Goal: Task Accomplishment & Management: Use online tool/utility

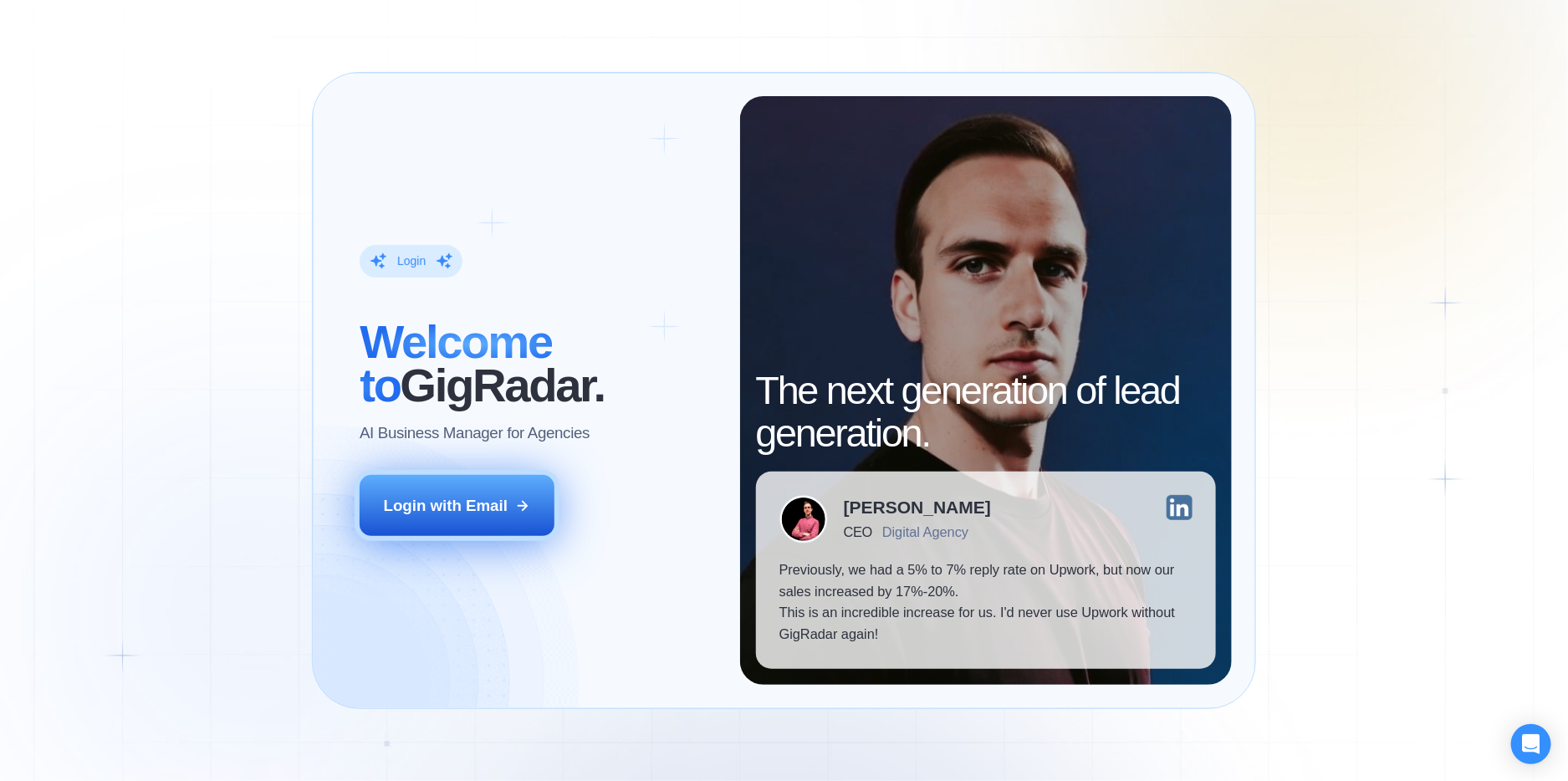
click at [470, 500] on div "Login with Email" at bounding box center [446, 506] width 124 height 22
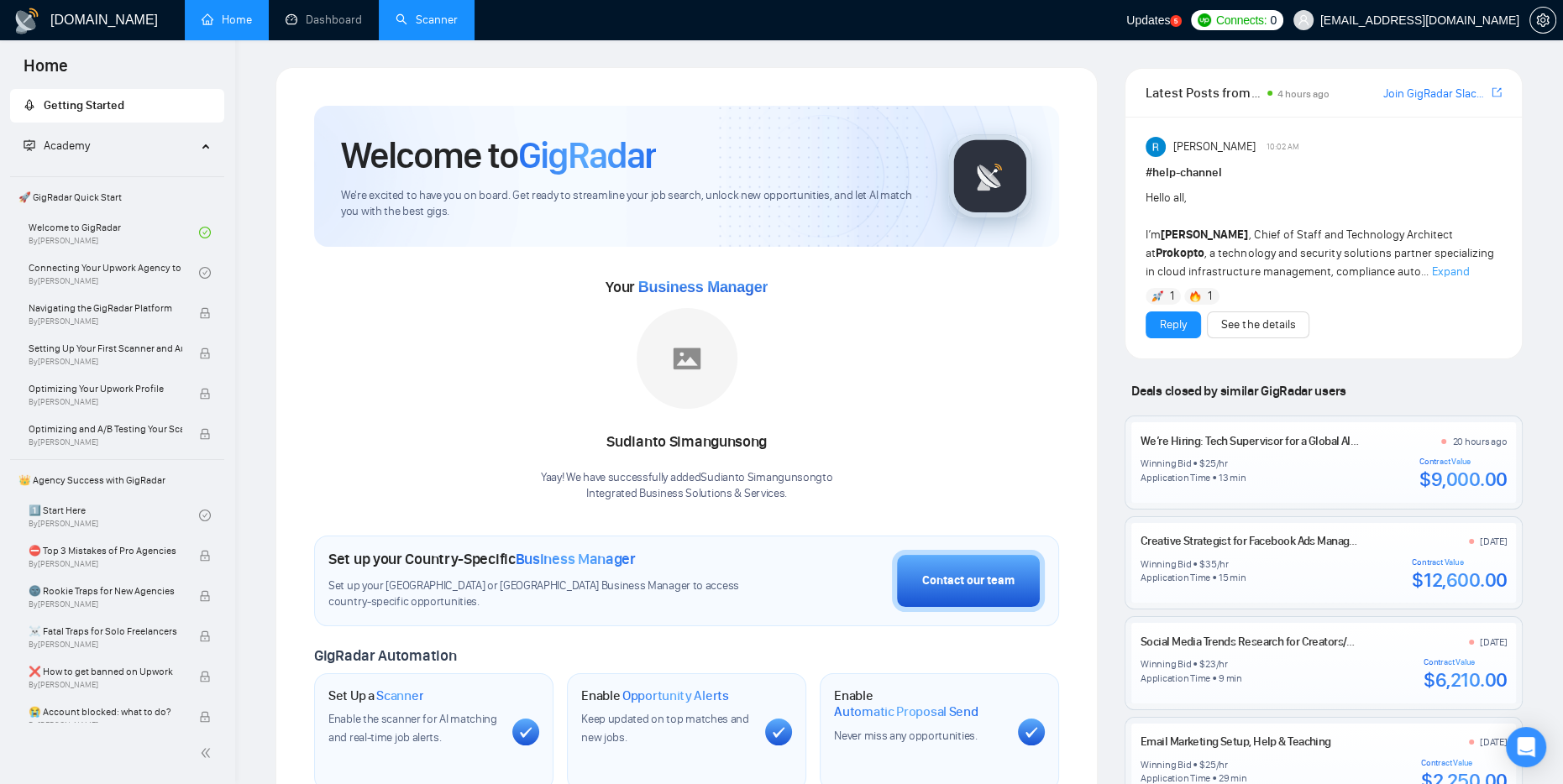
click at [429, 26] on link "Scanner" at bounding box center [427, 19] width 62 height 14
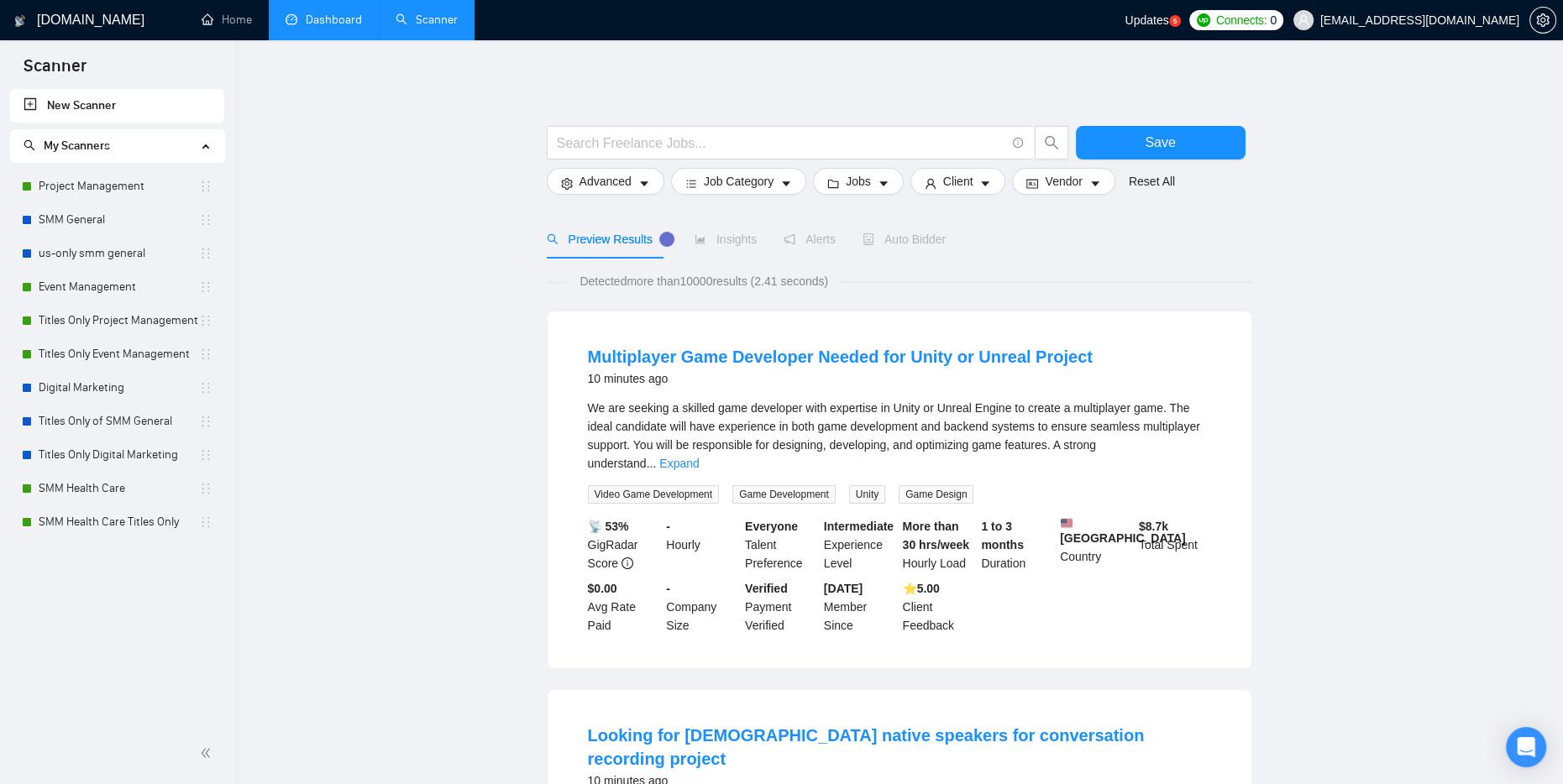
click at [349, 15] on link "Dashboard" at bounding box center [324, 19] width 76 height 14
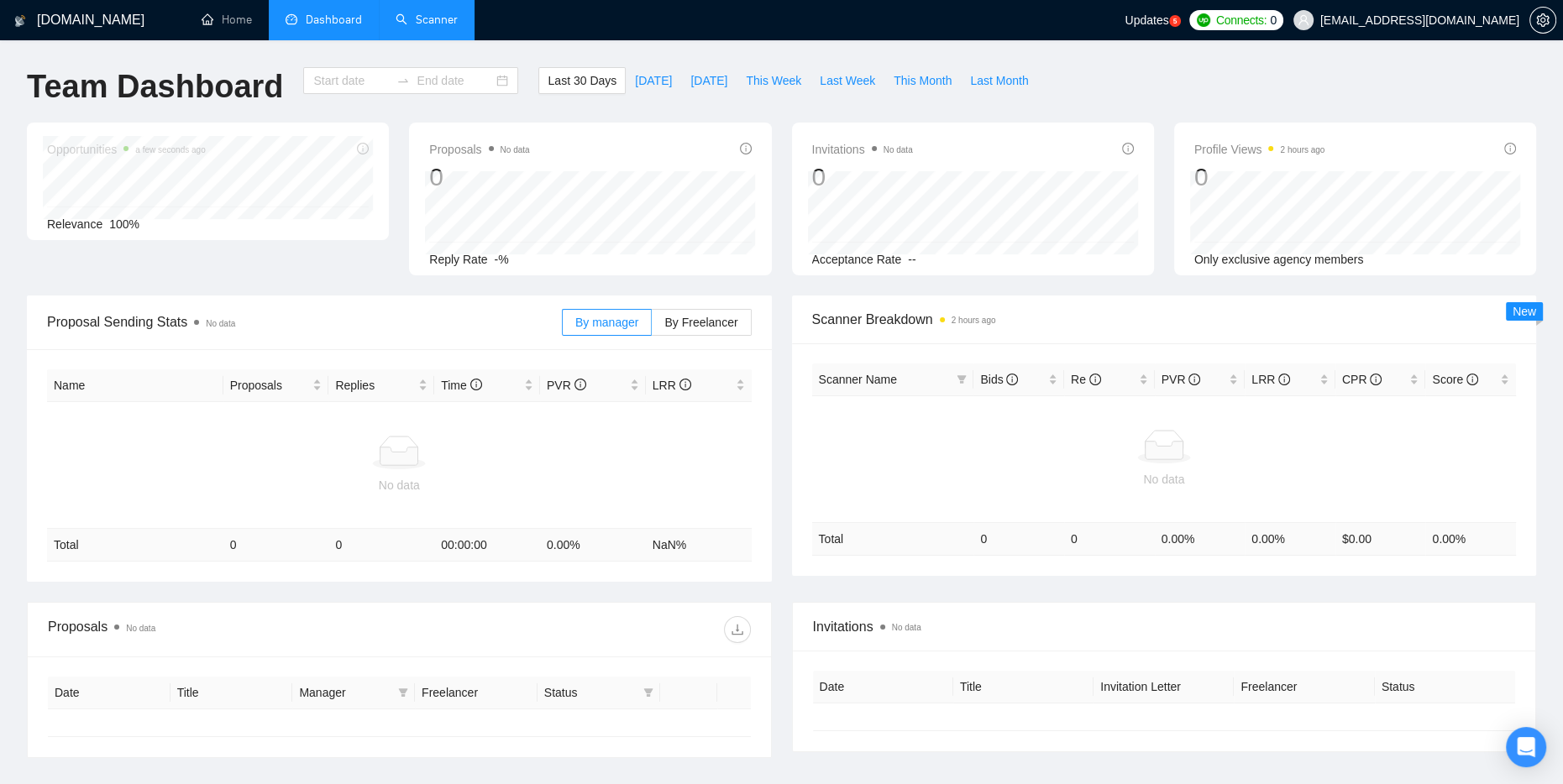
type input "2025-07-12"
type input "2025-08-11"
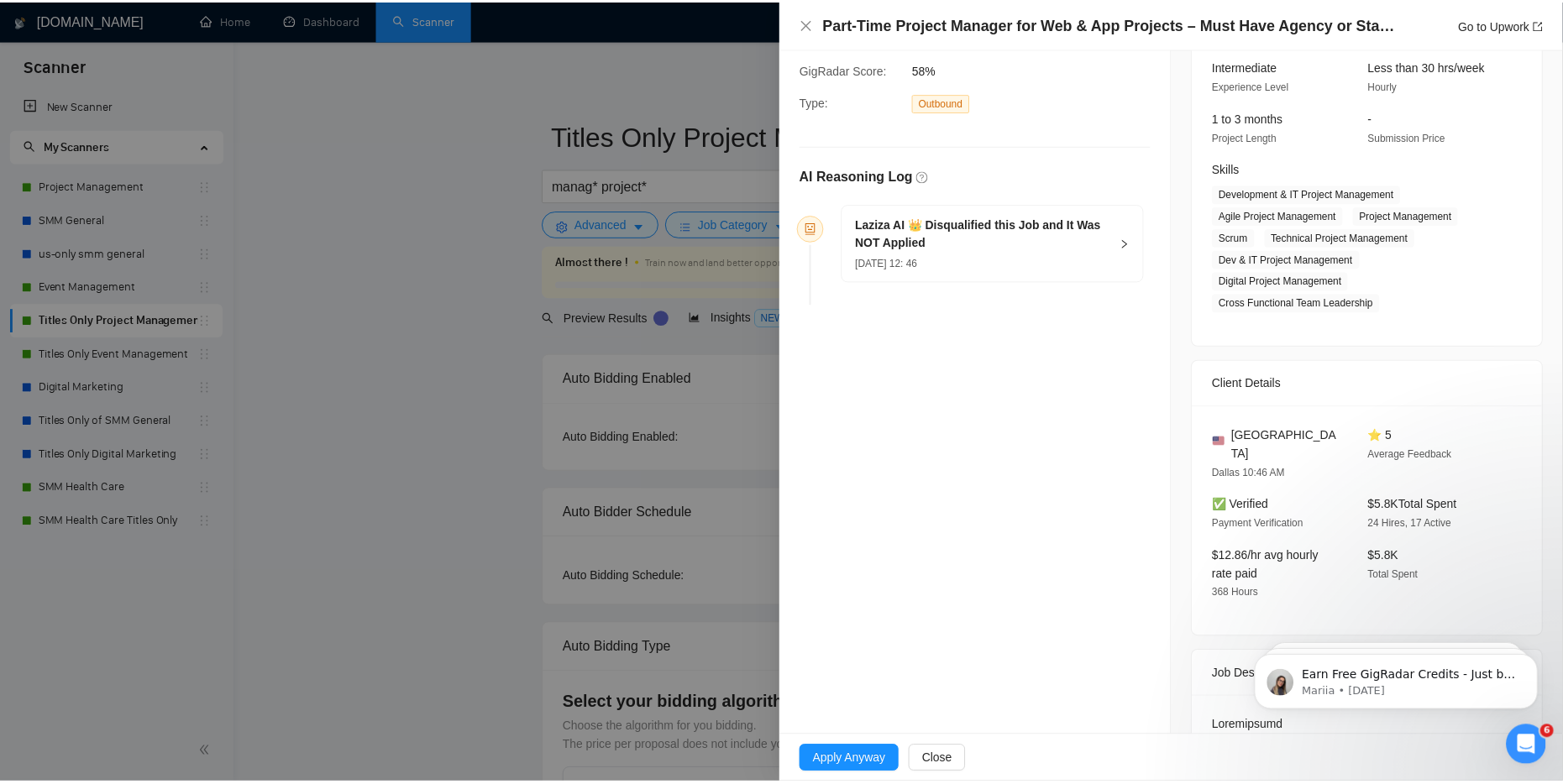
scroll to position [168, 0]
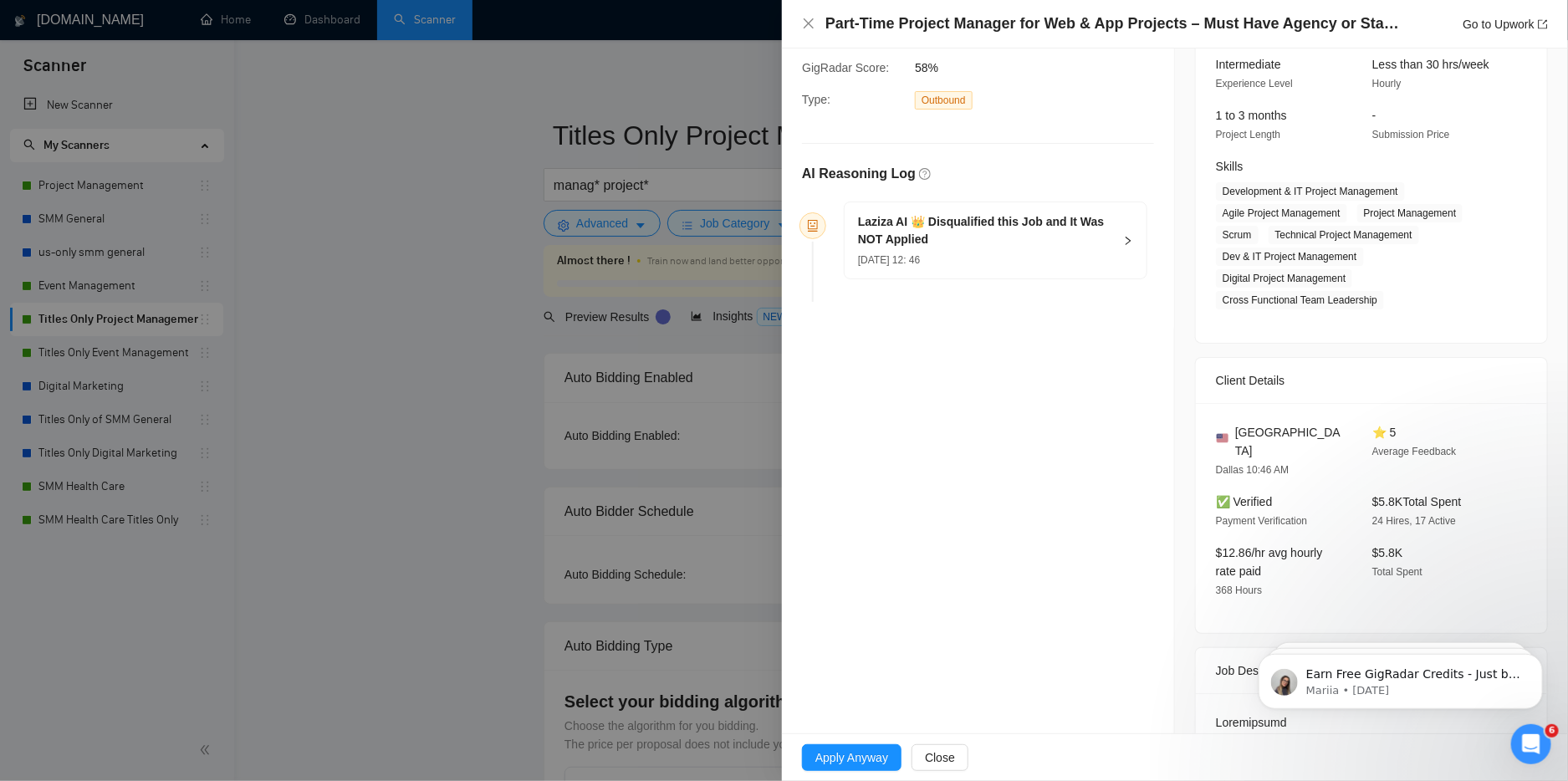
click at [418, 323] on div at bounding box center [784, 390] width 1568 height 781
